Goal: Communication & Community: Answer question/provide support

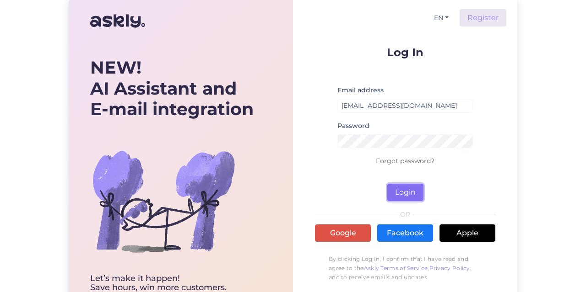
click at [415, 190] on button "Login" at bounding box center [405, 192] width 36 height 17
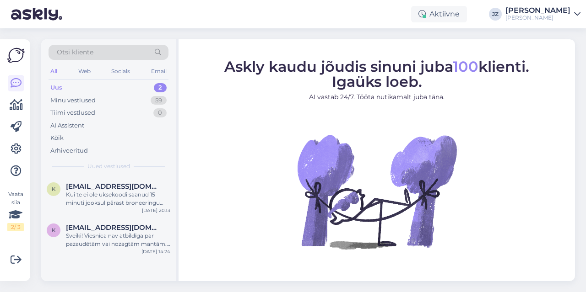
click at [79, 84] on div "Uus 2" at bounding box center [108, 87] width 120 height 13
click at [87, 199] on div "Kui te ei ole uksekoodi saanud 15 minuti jooksul pärast broneeringu tegemist, v…" at bounding box center [118, 199] width 104 height 16
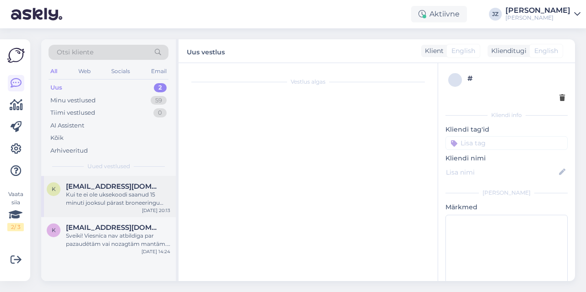
scroll to position [141, 0]
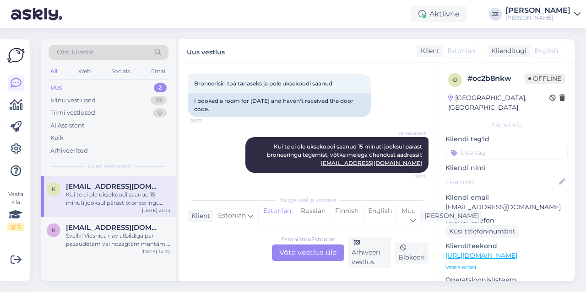
click at [299, 257] on div "Estonian to Estonian Võta vestlus üle" at bounding box center [308, 253] width 72 height 16
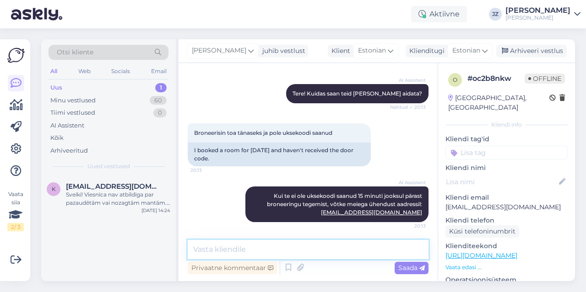
click at [261, 250] on textarea at bounding box center [308, 249] width 241 height 19
type textarea "Tere, proovisime uuesti saata, kas nüüd saite kätte?"
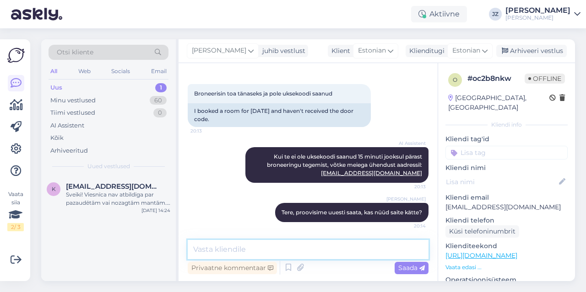
click at [327, 247] on textarea at bounding box center [308, 249] width 241 height 19
type textarea "s"
paste textarea "0044# 0044# on sinu SVIIT RÕDUGA nr 200 uksekood. Kood kehtib alates [DATE] 14:…"
type textarea "Saadame ka siia : 0044# 0044# on sinu SVIIT RÕDUGA nr 200 uksekood. Kood kehtib…"
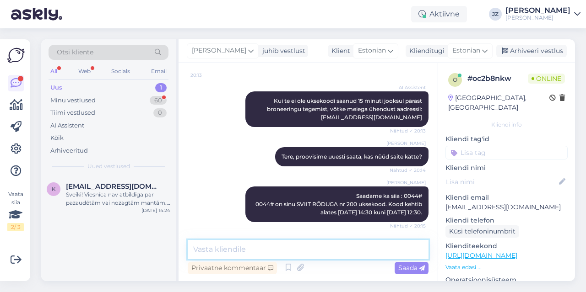
scroll to position [226, 0]
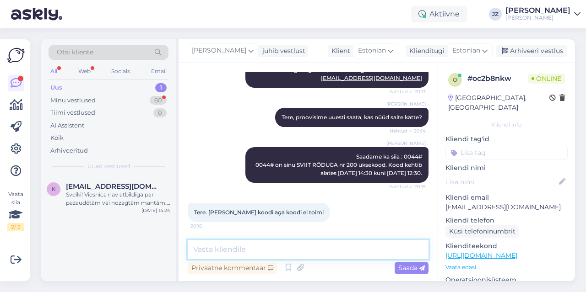
click at [215, 246] on textarea at bounding box center [308, 249] width 241 height 19
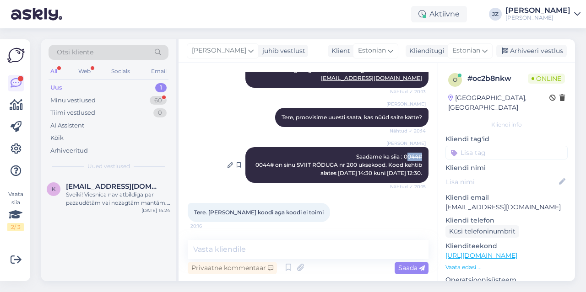
drag, startPoint x: 425, startPoint y: 158, endPoint x: 408, endPoint y: 158, distance: 17.4
click at [408, 158] on div "[PERSON_NAME] Saadame ka siia : 0044# 0044# on sinu SVIIT RÕDUGA nr 200 uksekoo…" at bounding box center [336, 165] width 183 height 36
drag, startPoint x: 402, startPoint y: 157, endPoint x: 424, endPoint y: 154, distance: 22.1
click at [424, 154] on div "[PERSON_NAME] Saadame ka siia : 0044# 0044# on sinu SVIIT RÕDUGA nr 200 uksekoo…" at bounding box center [336, 165] width 183 height 36
copy span "0044#"
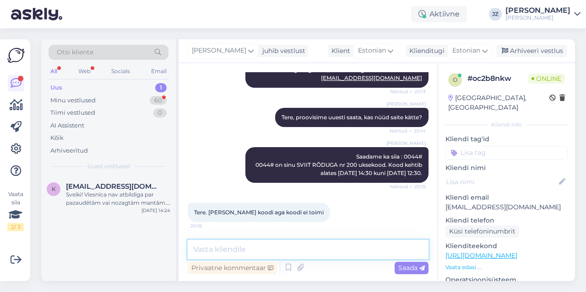
click at [262, 253] on textarea at bounding box center [308, 249] width 241 height 19
paste textarea "0044#"
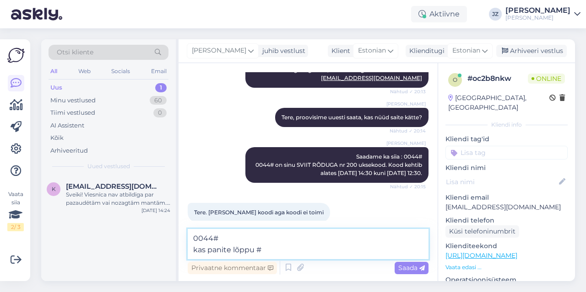
type textarea "0044# kas panite lõppu # ?"
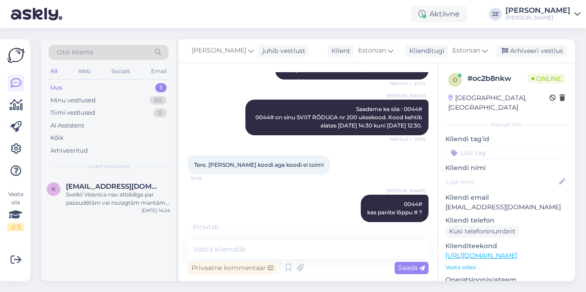
scroll to position [313, 0]
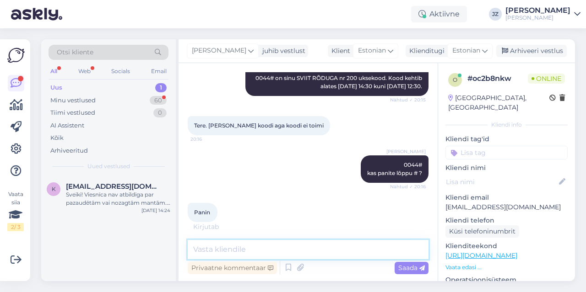
click at [255, 252] on textarea at bounding box center [308, 249] width 241 height 19
click at [265, 255] on textarea at bounding box center [308, 249] width 241 height 19
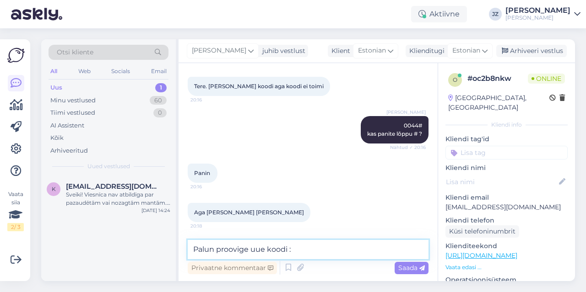
paste textarea "5643"
type textarea "Palun proovige uue koodi : 5643#"
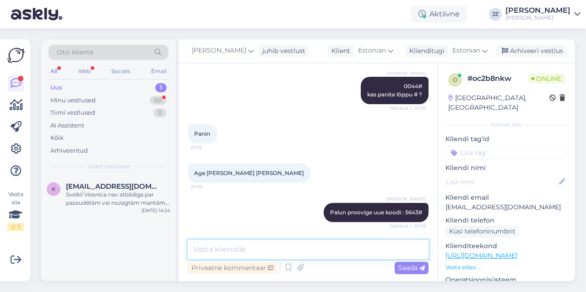
scroll to position [431, 0]
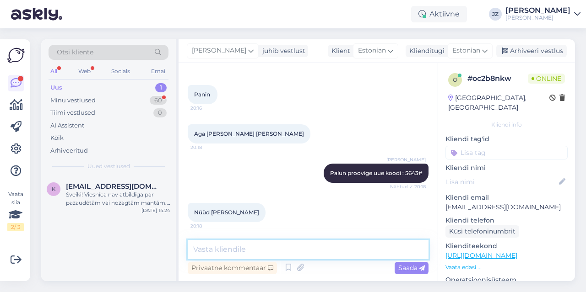
click at [219, 246] on textarea at bounding box center [308, 249] width 241 height 19
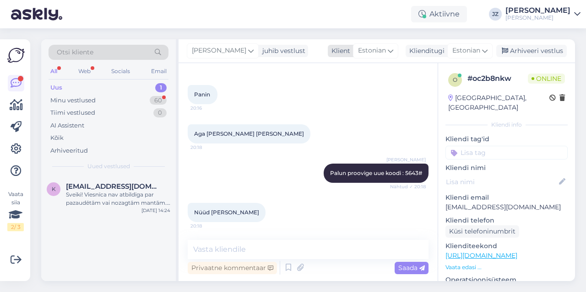
scroll to position [470, 0]
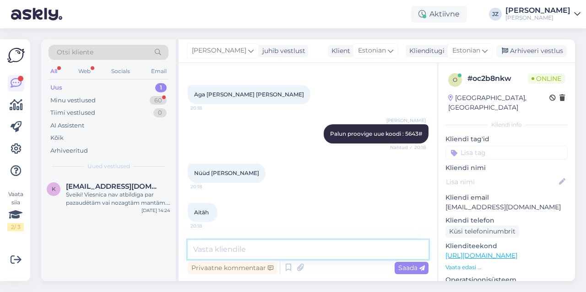
drag, startPoint x: 226, startPoint y: 248, endPoint x: 226, endPoint y: 242, distance: 6.4
paste textarea "Väga vabandame tekkinud ebamugavuste pärast. Võtsime juba ühendust meie spetsia…"
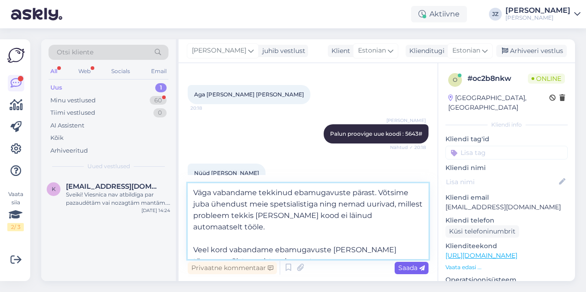
type textarea "Väga vabandame tekkinud ebamugavuste pärast. Võtsime juba ühendust meie spetsia…"
click at [405, 270] on span "Saada" at bounding box center [411, 268] width 27 height 8
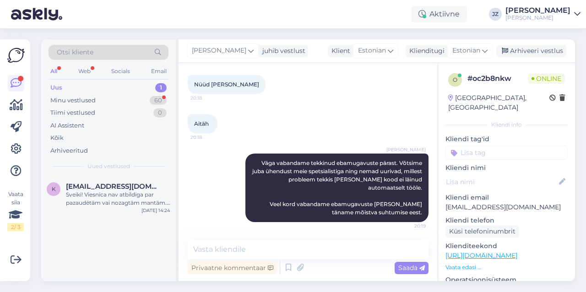
scroll to position [617, 0]
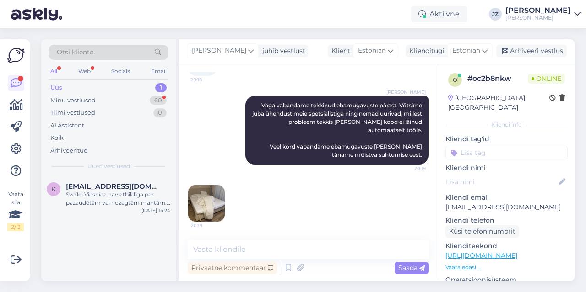
click at [204, 222] on div "20:19" at bounding box center [308, 204] width 241 height 58
click at [210, 208] on img at bounding box center [206, 203] width 37 height 37
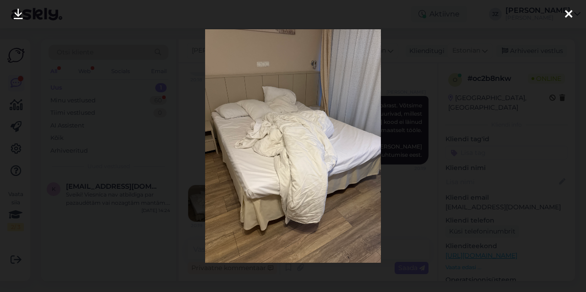
click at [480, 141] on div at bounding box center [293, 146] width 586 height 292
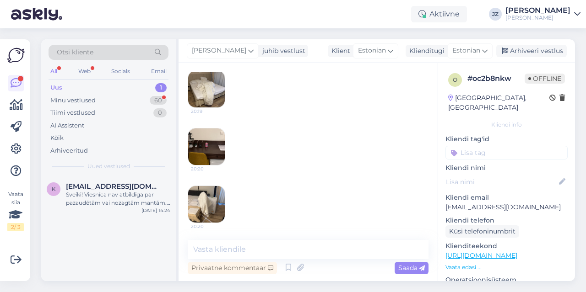
scroll to position [770, 0]
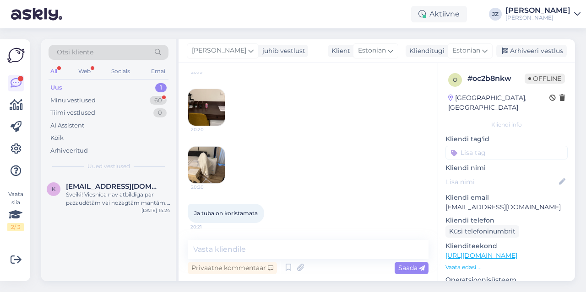
click at [282, 172] on div "20:20" at bounding box center [308, 165] width 241 height 58
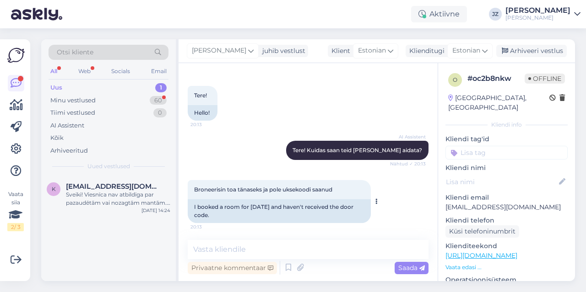
scroll to position [0, 0]
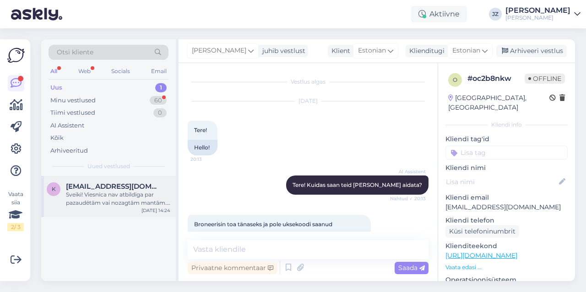
click at [111, 203] on div "Sveiki! Viesnīca nav atbildīga par pazaudētām vai nozagtām mantām. Atrastās man…" at bounding box center [118, 199] width 104 height 16
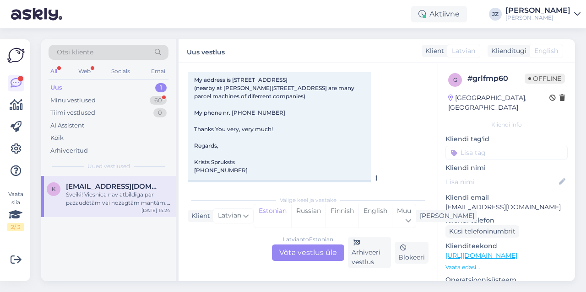
scroll to position [140, 0]
